Goal: Task Accomplishment & Management: Manage account settings

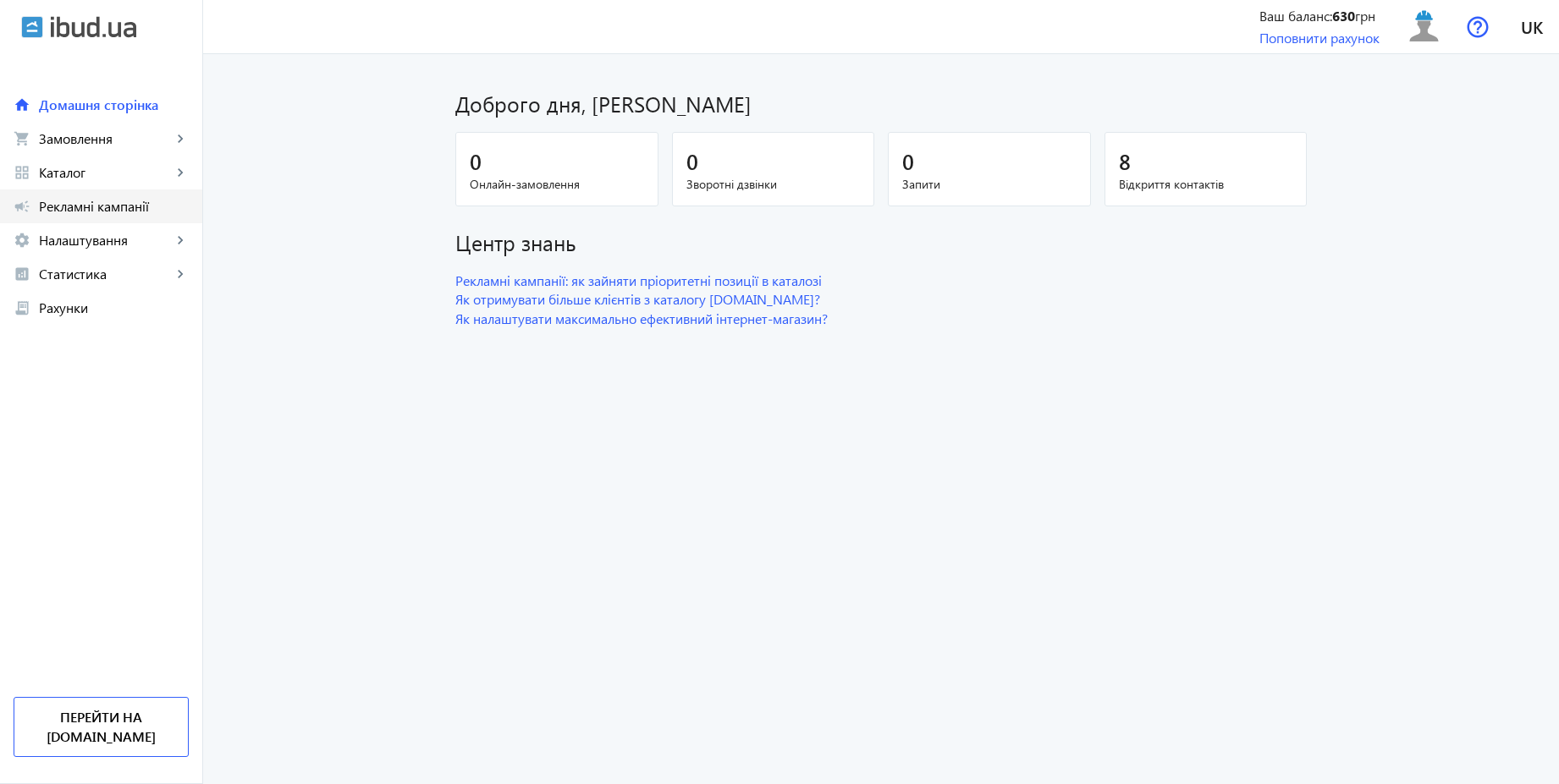
click at [125, 209] on span "Рекламні кампанії" at bounding box center [113, 206] width 149 height 17
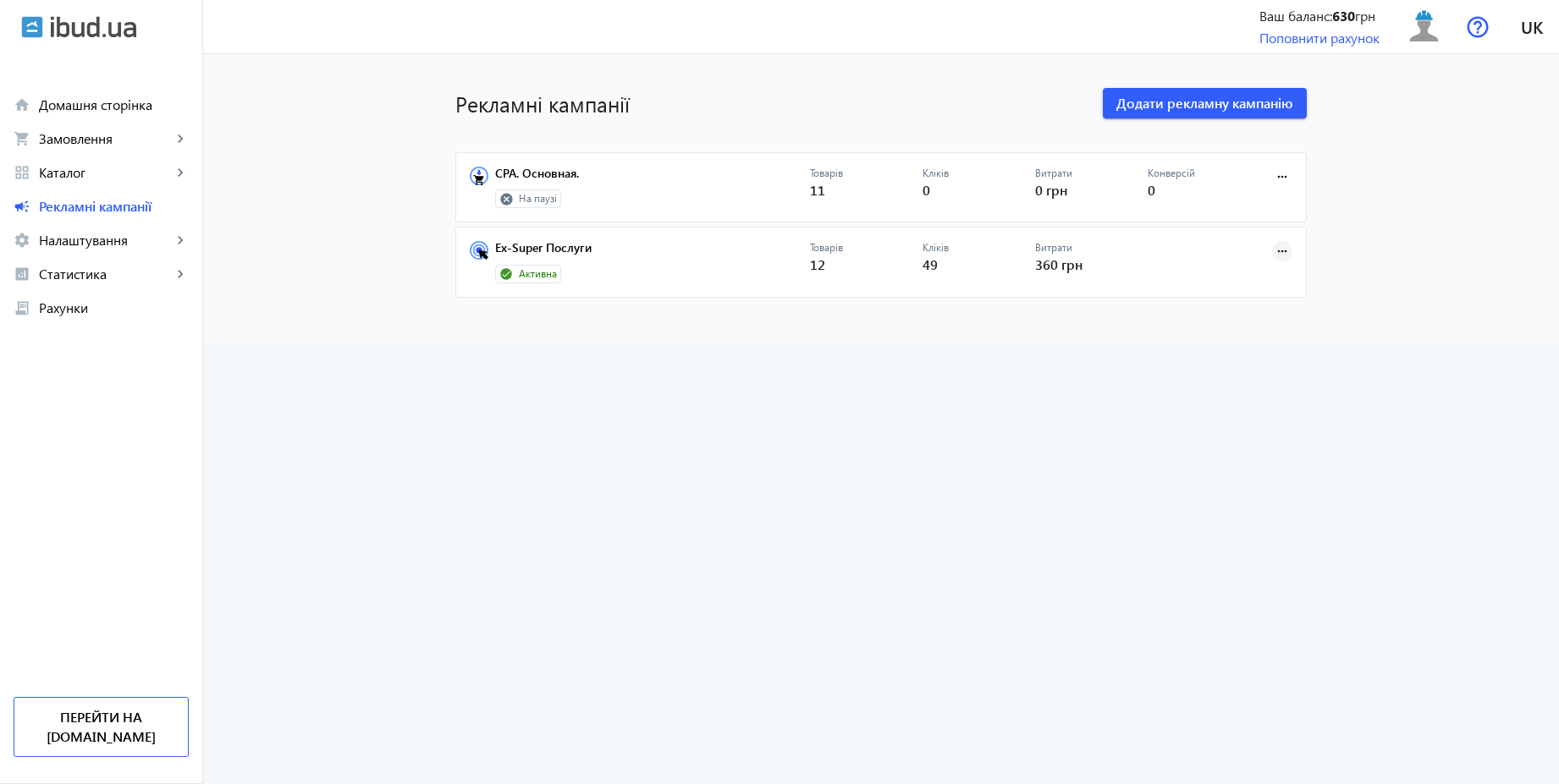
click at [1273, 247] on mat-icon "more_horiz" at bounding box center [1282, 251] width 19 height 19
click at [1240, 286] on span "Зупинити" at bounding box center [1229, 288] width 89 height 13
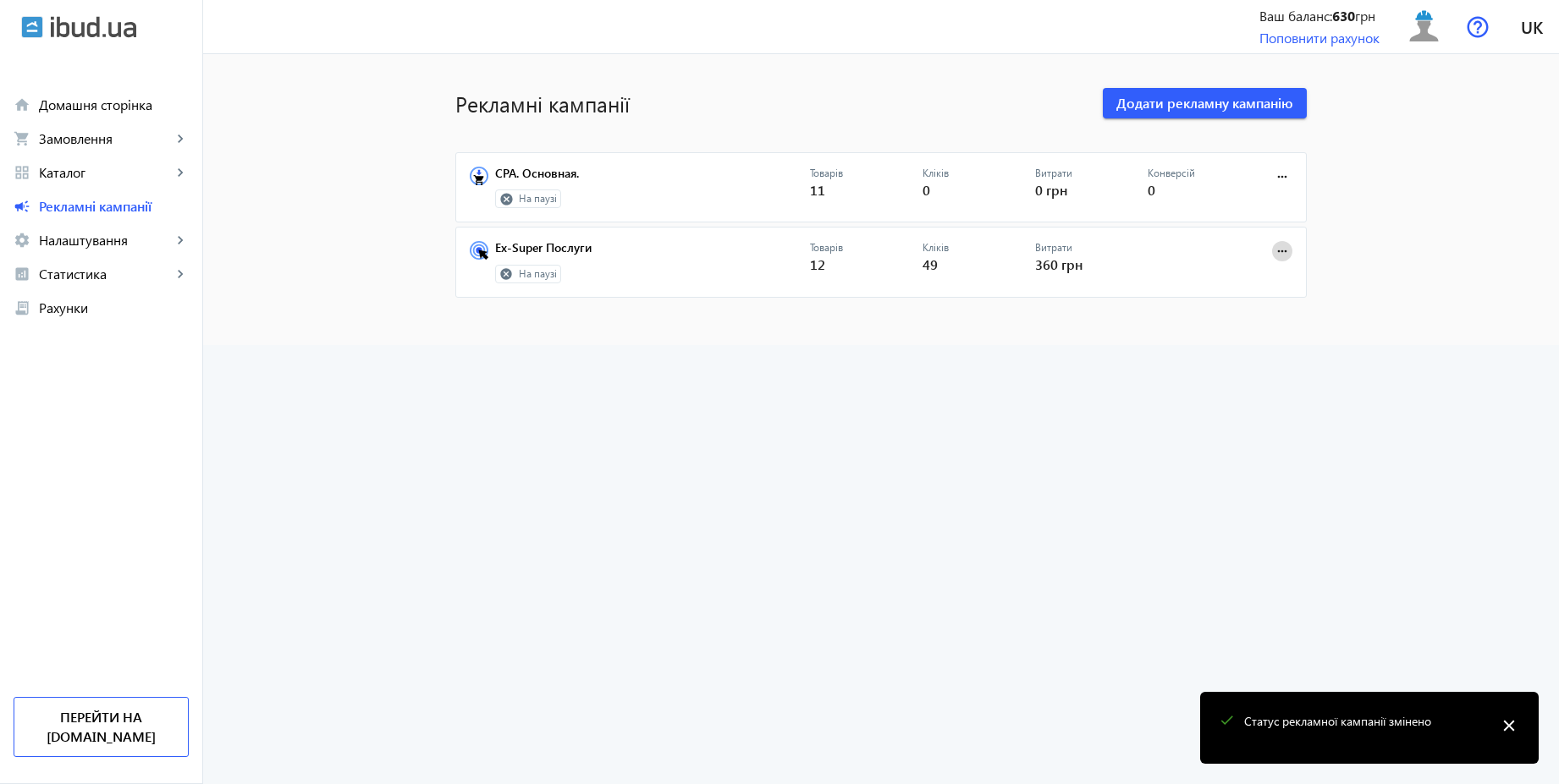
click at [1279, 249] on mat-icon "more_horiz" at bounding box center [1282, 251] width 19 height 19
click at [1231, 282] on span "Запустити" at bounding box center [1229, 288] width 89 height 13
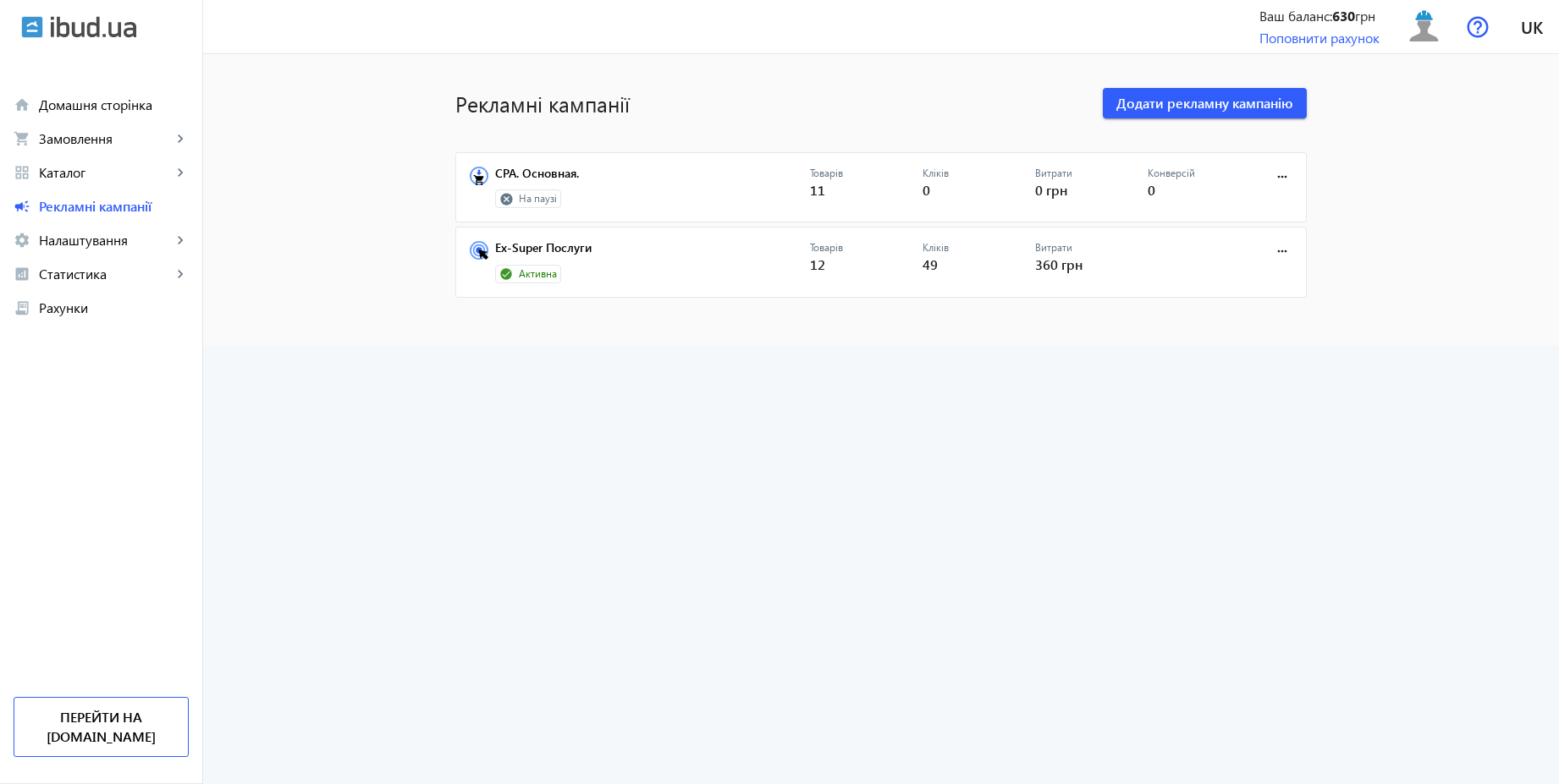
drag, startPoint x: 628, startPoint y: 105, endPoint x: 454, endPoint y: 103, distance: 174.0
click at [455, 103] on h1 "Рекламні кампанії" at bounding box center [770, 104] width 630 height 30
click at [686, 104] on h1 "Рекламні кампанії" at bounding box center [770, 104] width 630 height 30
drag, startPoint x: 643, startPoint y: 106, endPoint x: 451, endPoint y: 108, distance: 192.0
click at [455, 108] on h1 "Рекламні кампанії" at bounding box center [770, 104] width 630 height 30
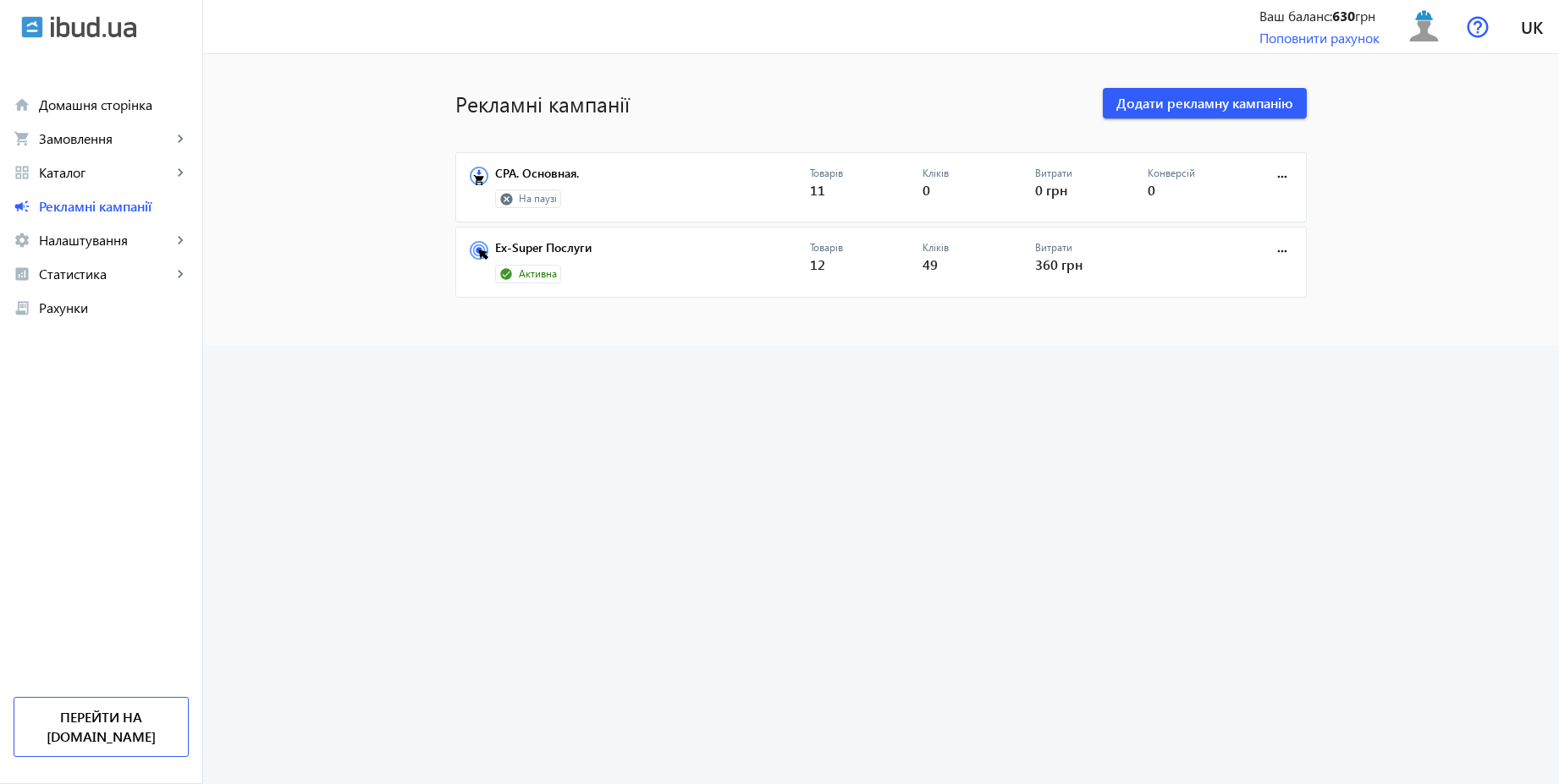
click at [775, 93] on h1 "Рекламні кампанії" at bounding box center [770, 104] width 630 height 30
drag, startPoint x: 627, startPoint y: 103, endPoint x: 439, endPoint y: 100, distance: 188.0
click at [439, 100] on div "Рекламні кампанії Додати рекламну кампанію СРА. Основная. На паузі Товарів 11 К…" at bounding box center [881, 186] width 892 height 224
click at [648, 106] on h1 "Рекламні кампанії" at bounding box center [770, 104] width 630 height 30
drag, startPoint x: 630, startPoint y: 101, endPoint x: 450, endPoint y: 103, distance: 180.0
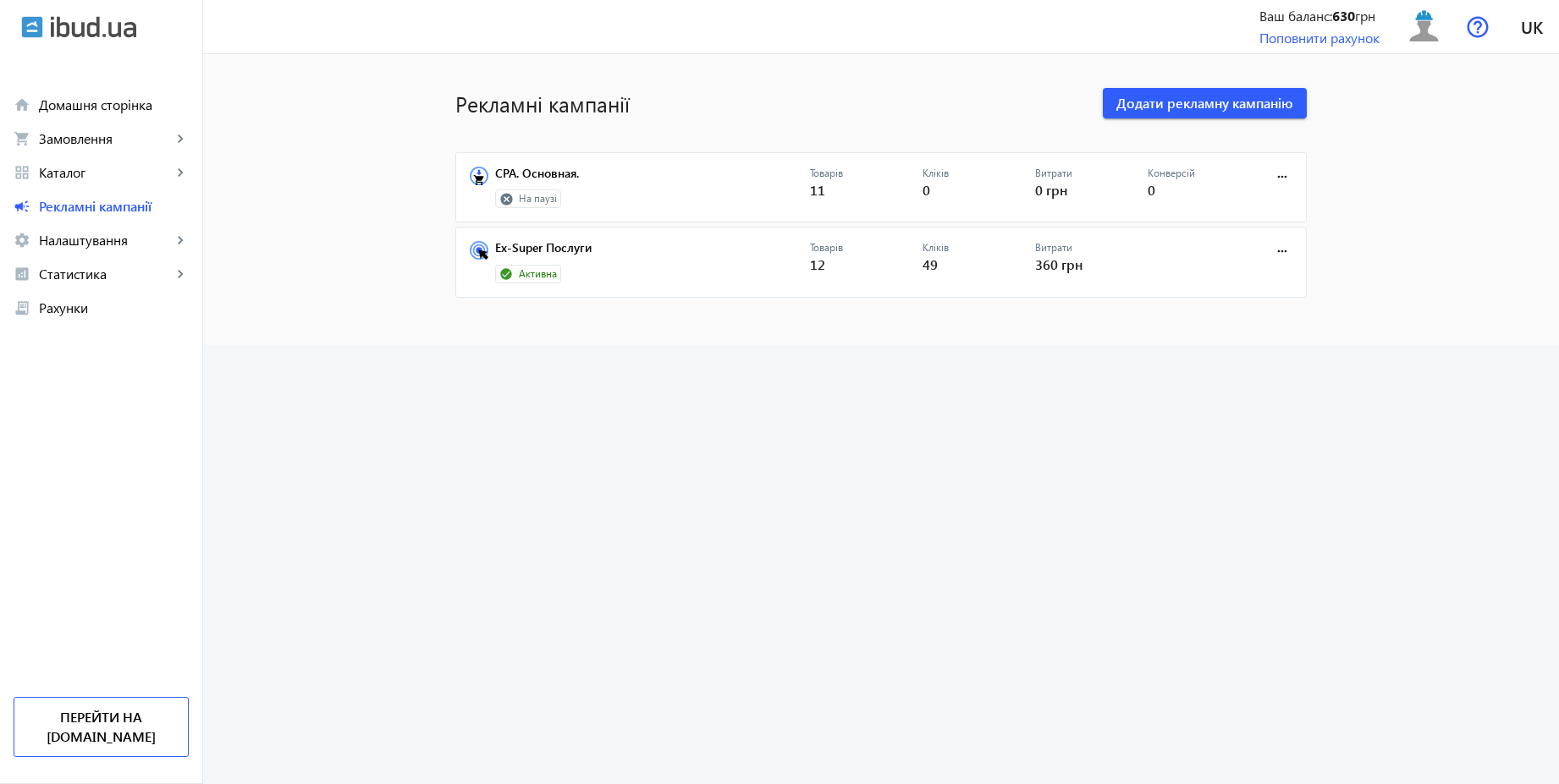
click at [455, 103] on h1 "Рекламні кампанії" at bounding box center [770, 104] width 630 height 30
click at [669, 110] on h1 "Рекламні кампанії" at bounding box center [770, 104] width 630 height 30
click at [129, 114] on link "home Домашня сторінка" at bounding box center [101, 105] width 203 height 34
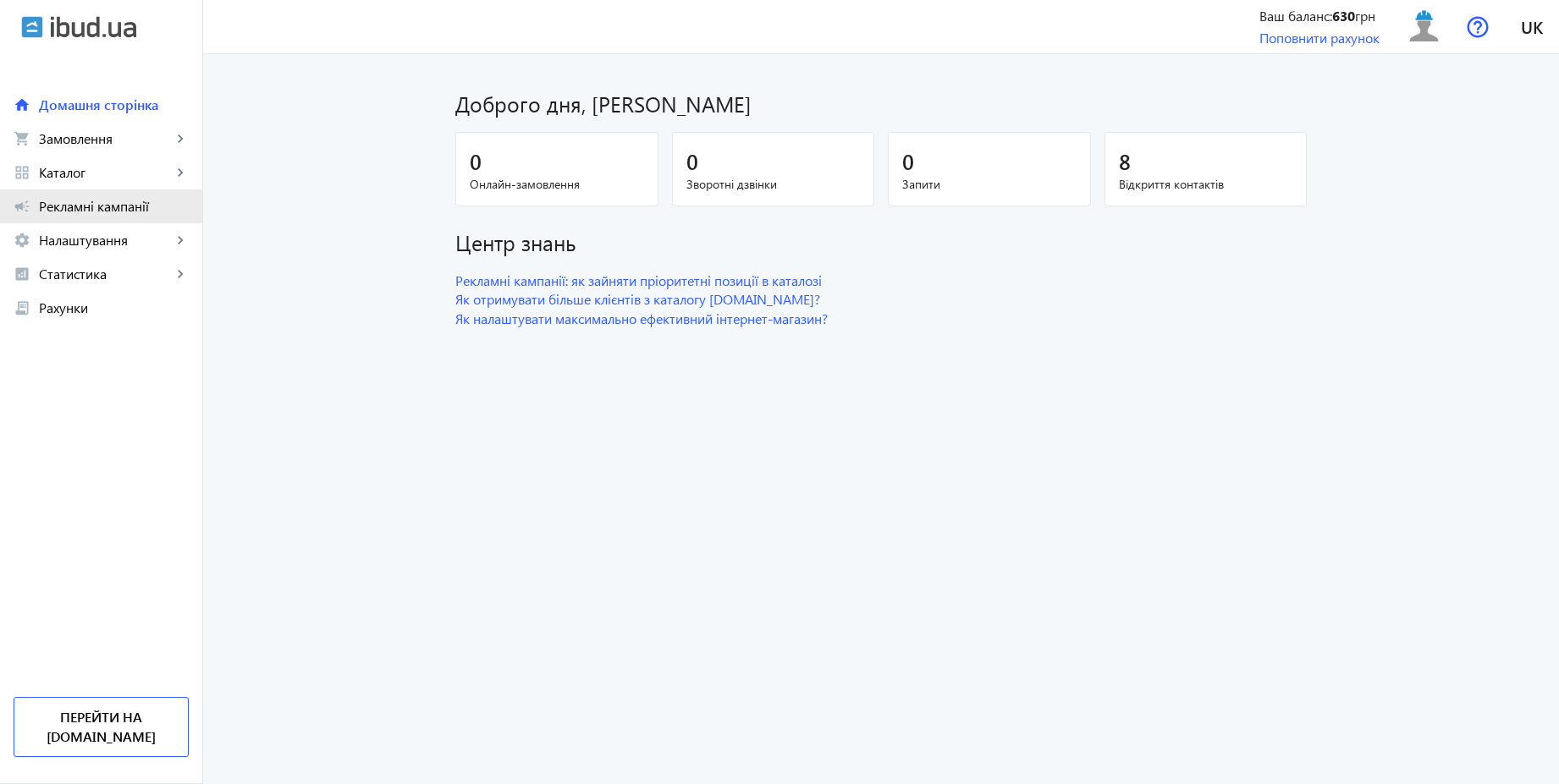
click at [140, 203] on span "Рекламні кампанії" at bounding box center [113, 206] width 149 height 17
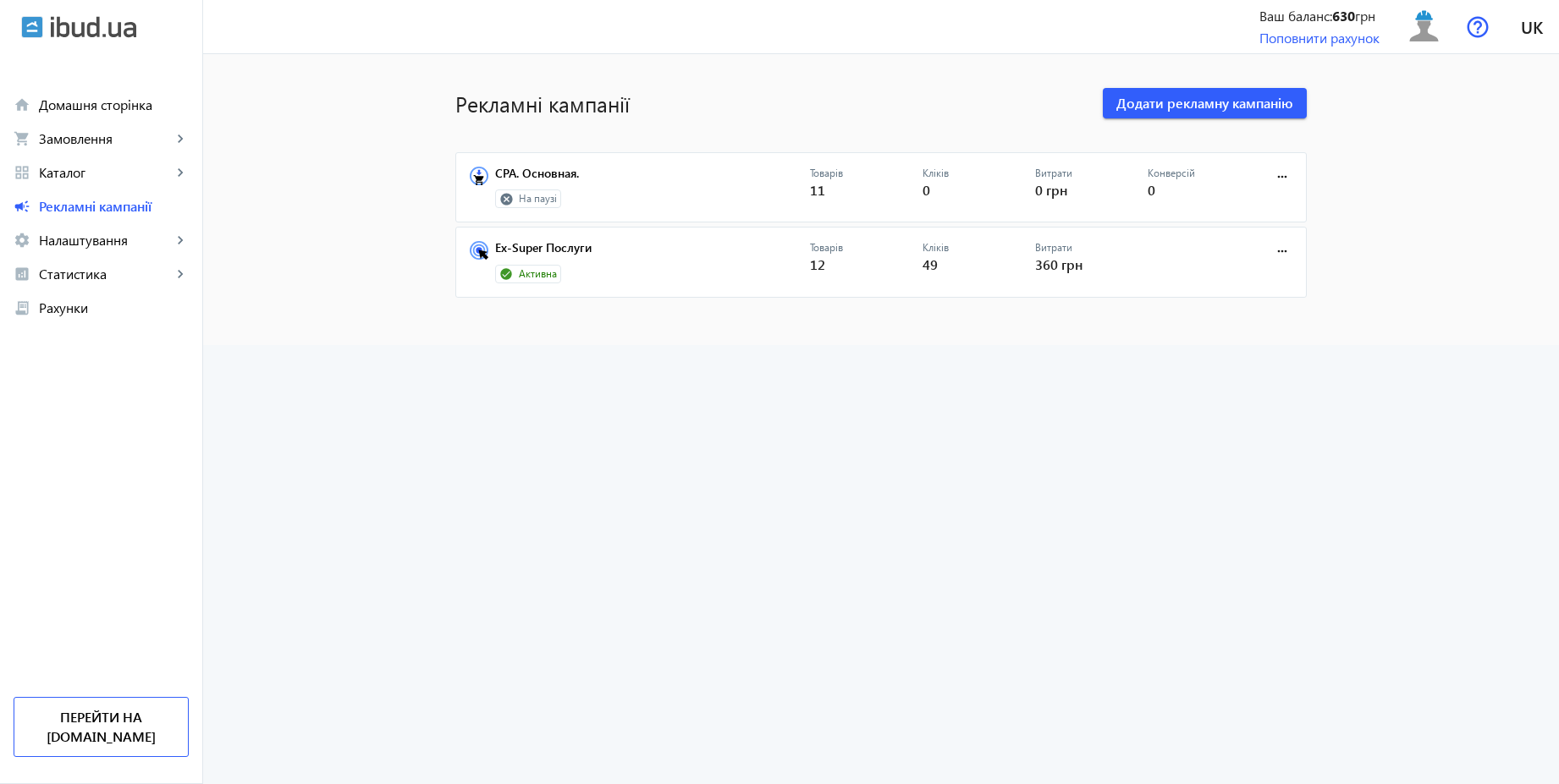
drag, startPoint x: 633, startPoint y: 105, endPoint x: 423, endPoint y: 105, distance: 210.0
click at [423, 105] on mat-sidenav-content "Рекламні кампанії Додати рекламну кампанію СРА. Основная. На паузі Товарів 11 К…" at bounding box center [882, 199] width 1356 height 291
click at [844, 98] on h1 "Рекламні кампанії" at bounding box center [770, 104] width 630 height 30
click at [1420, 33] on img at bounding box center [1424, 27] width 38 height 38
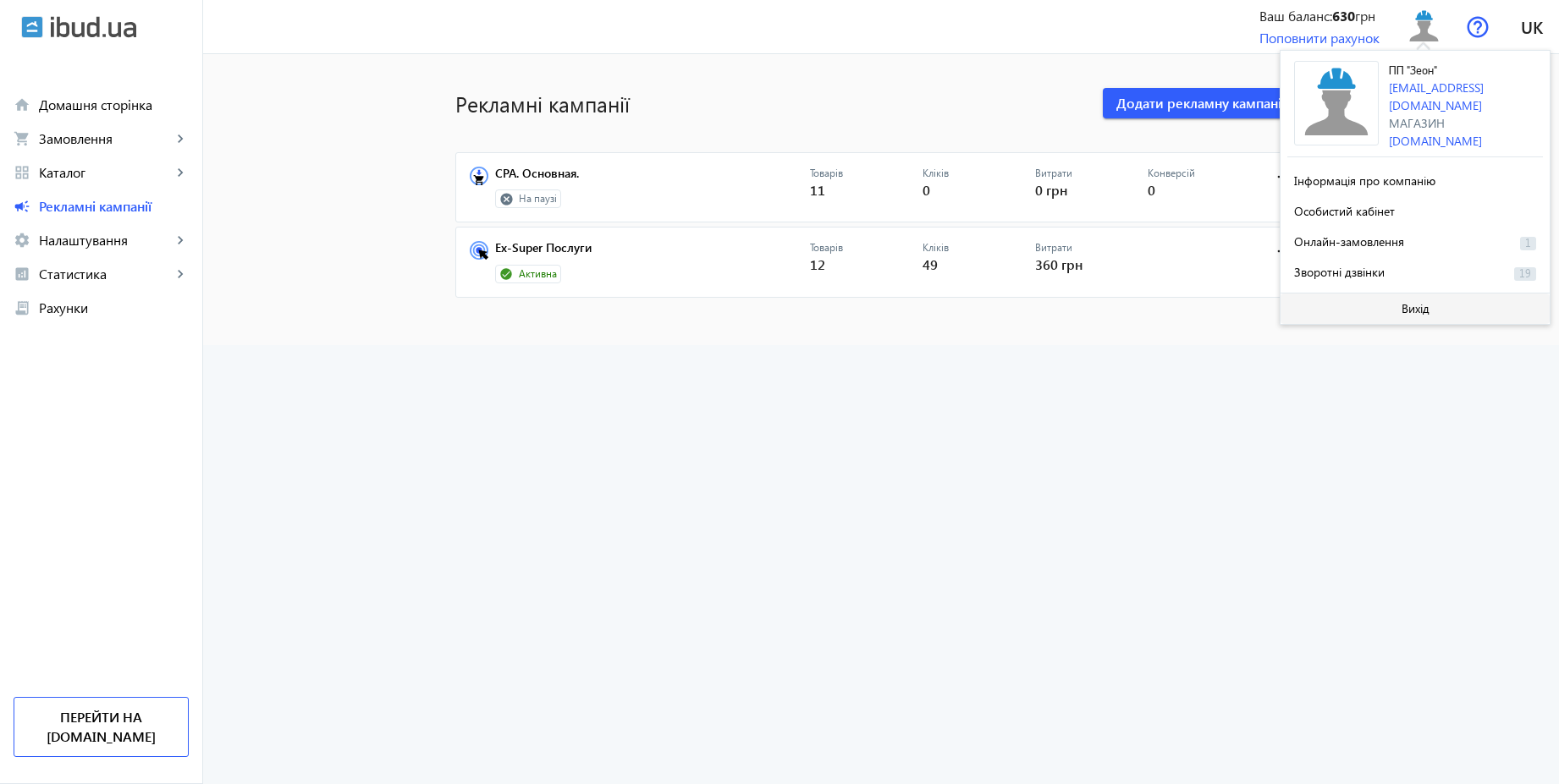
click at [1402, 302] on span "Вихід" at bounding box center [1416, 308] width 28 height 13
